Goal: Task Accomplishment & Management: Use online tool/utility

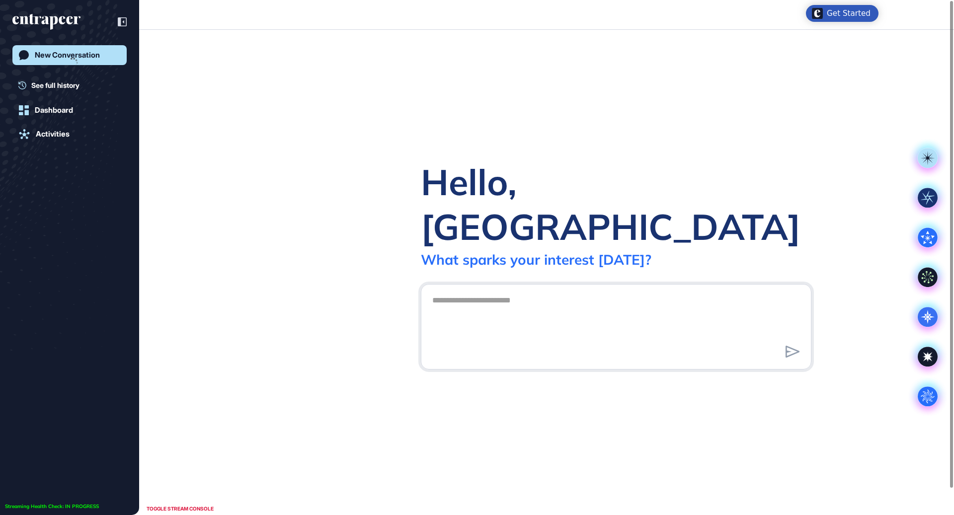
scroll to position [0, 0]
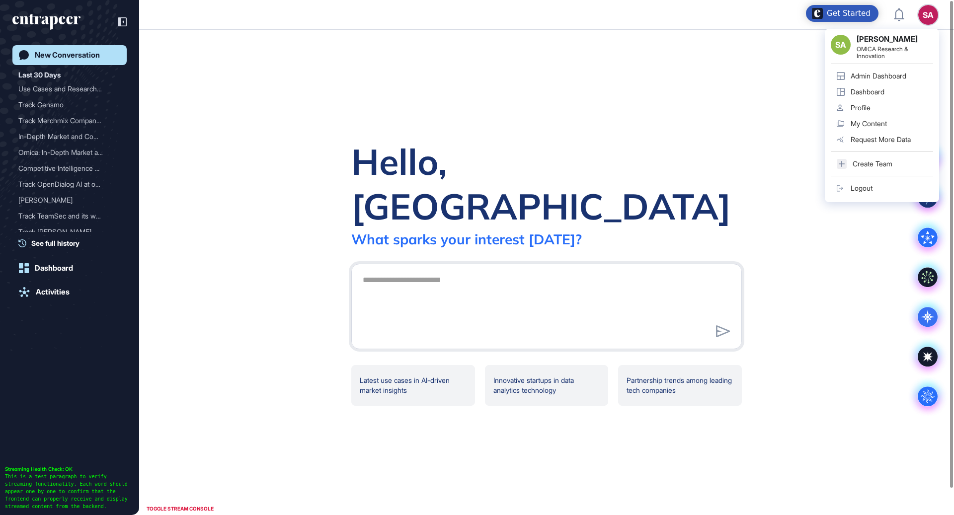
click at [884, 75] on div "Admin Dashboard" at bounding box center [878, 76] width 56 height 8
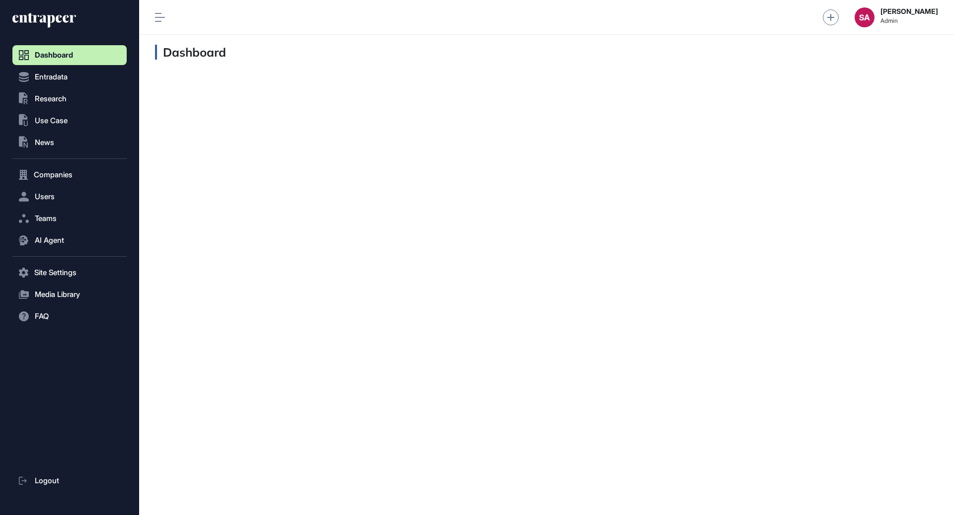
scroll to position [0, 0]
click at [70, 102] on button ".st0{fill:currentColor} Research" at bounding box center [69, 99] width 114 height 20
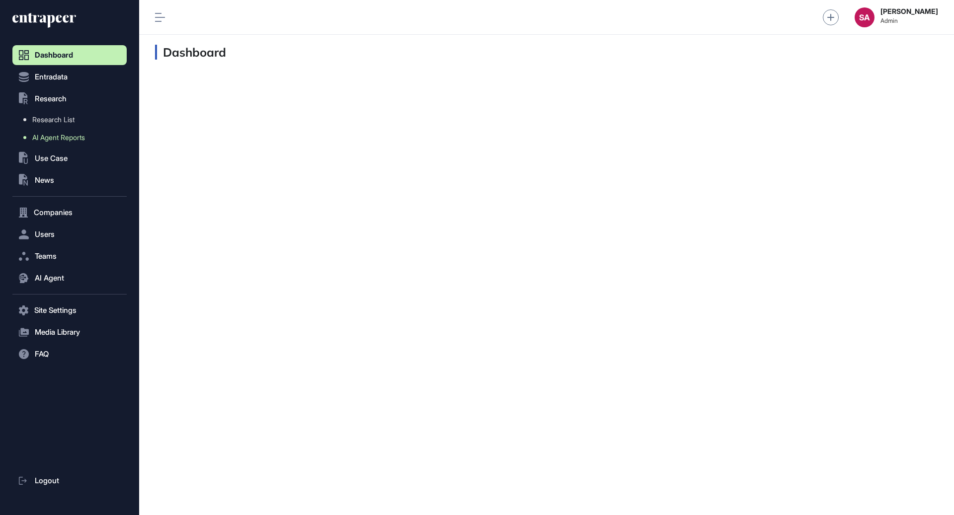
click at [66, 137] on span "AI Agent Reports" at bounding box center [58, 138] width 53 height 8
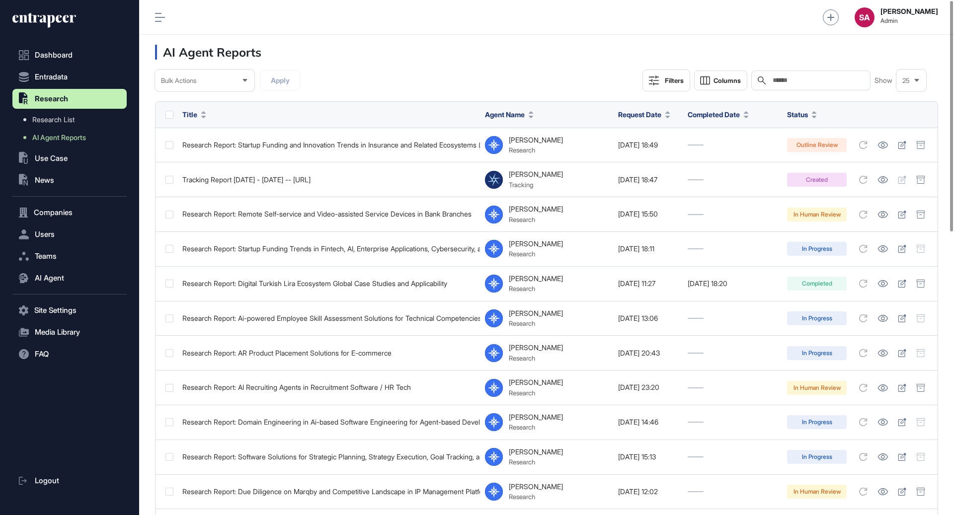
scroll to position [515, 815]
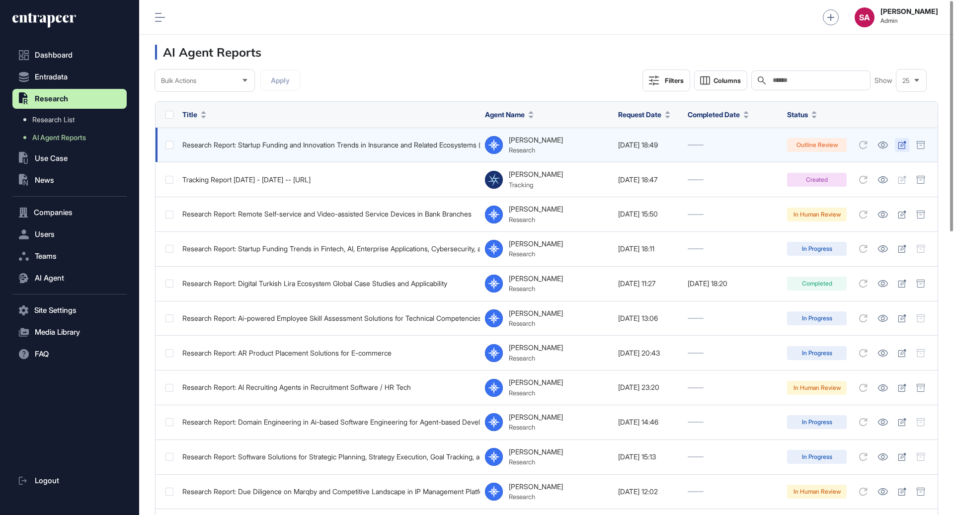
click at [901, 144] on icon at bounding box center [902, 145] width 8 height 8
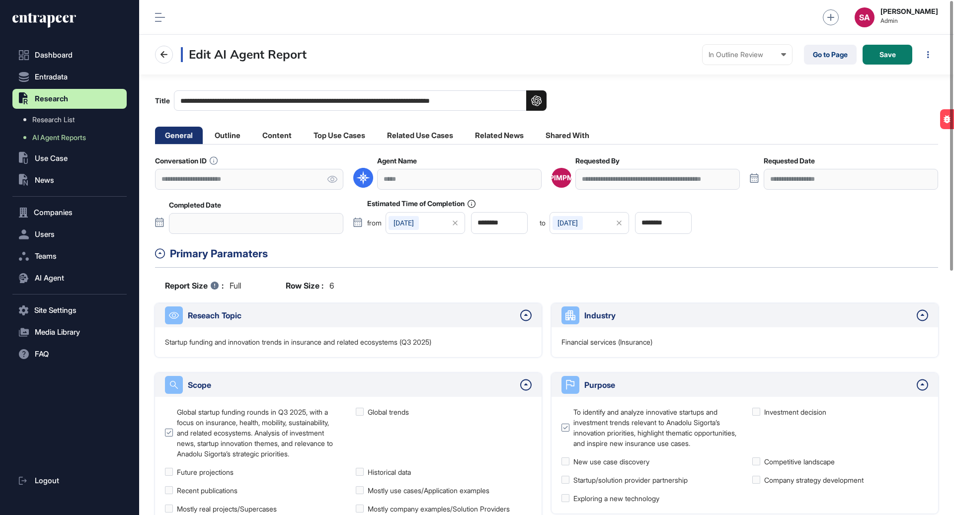
scroll to position [515, 815]
click at [232, 137] on li "Outline" at bounding box center [228, 135] width 46 height 17
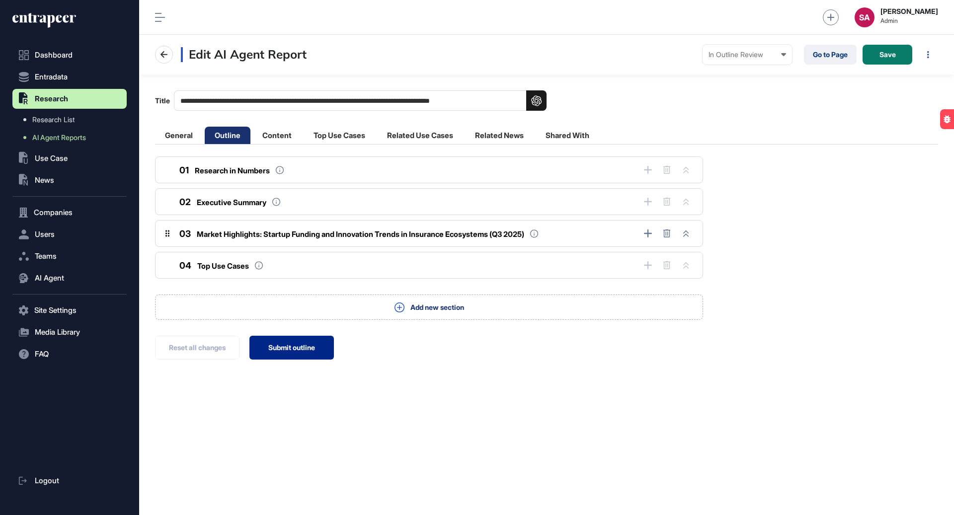
click at [290, 352] on button "Submit outline" at bounding box center [291, 348] width 84 height 24
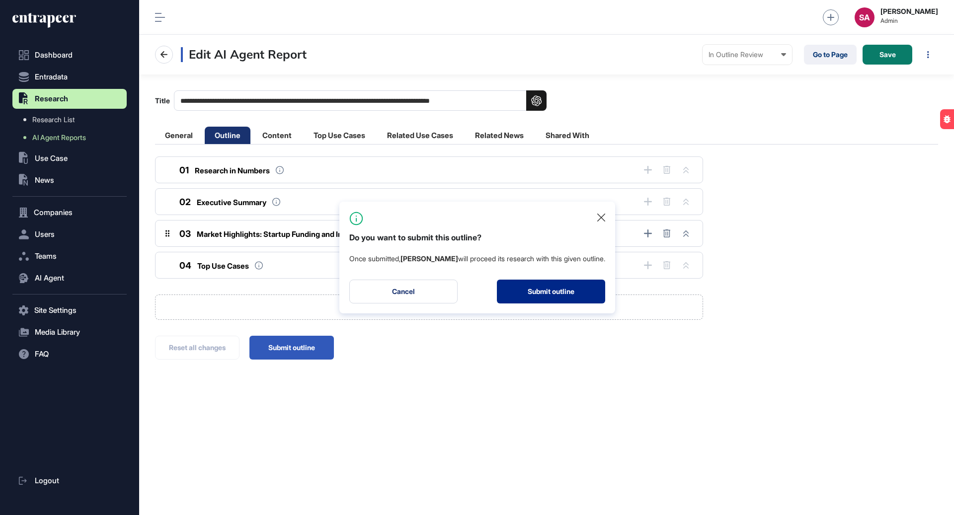
click at [535, 295] on button "Submit outline" at bounding box center [551, 292] width 108 height 24
